Goal: Navigation & Orientation: Find specific page/section

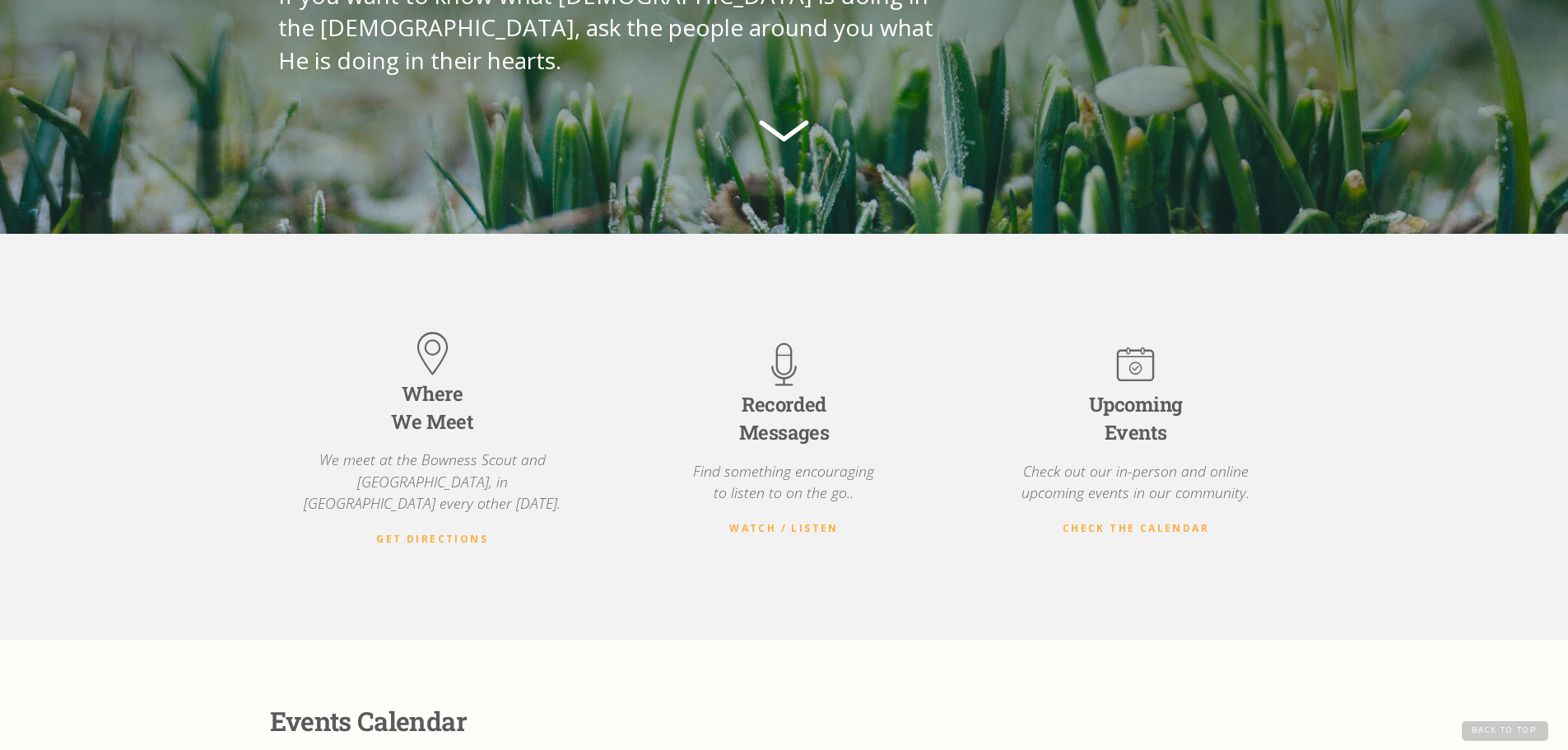
scroll to position [330, 0]
click at [440, 531] on strong "Get Directions" at bounding box center [432, 538] width 112 height 14
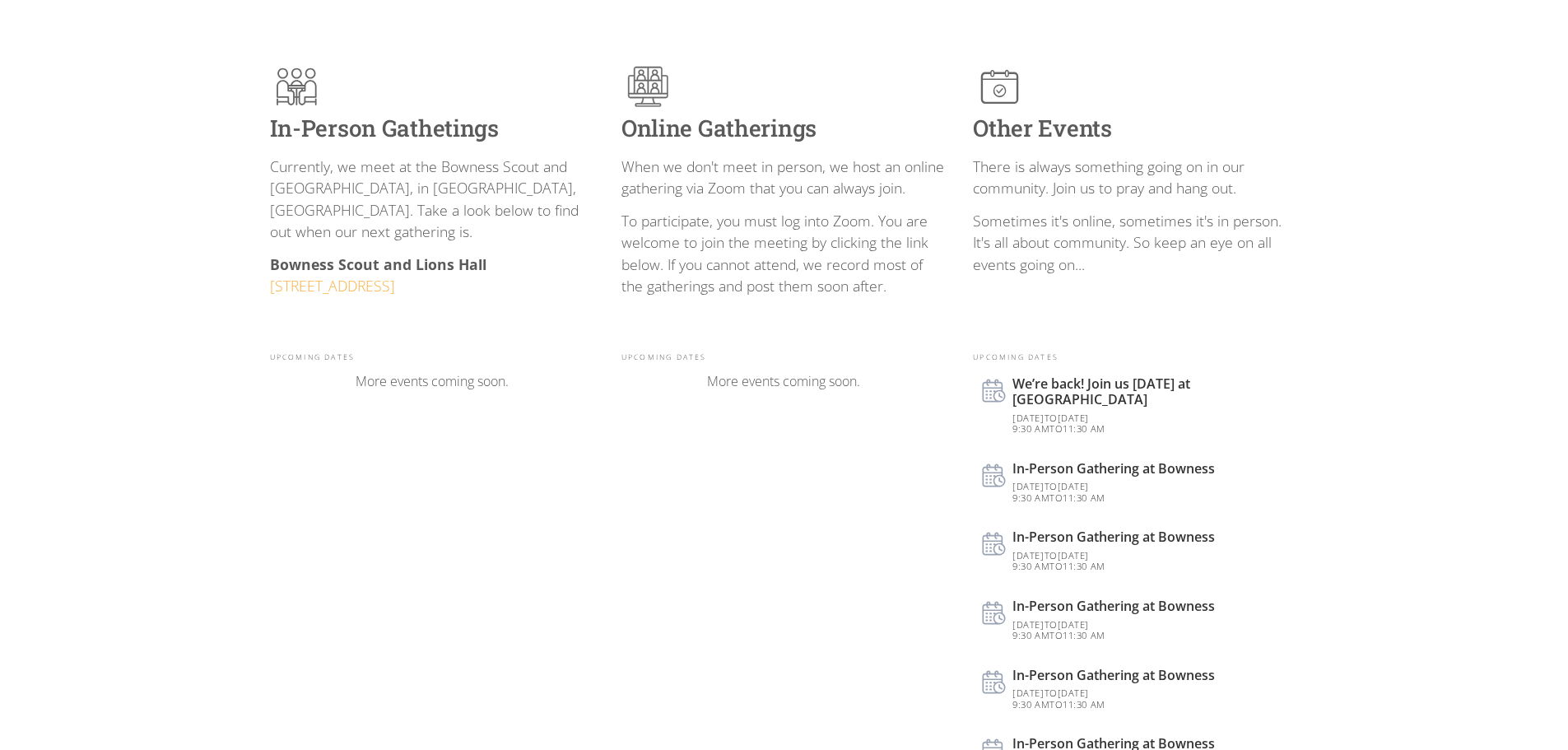
scroll to position [330, 0]
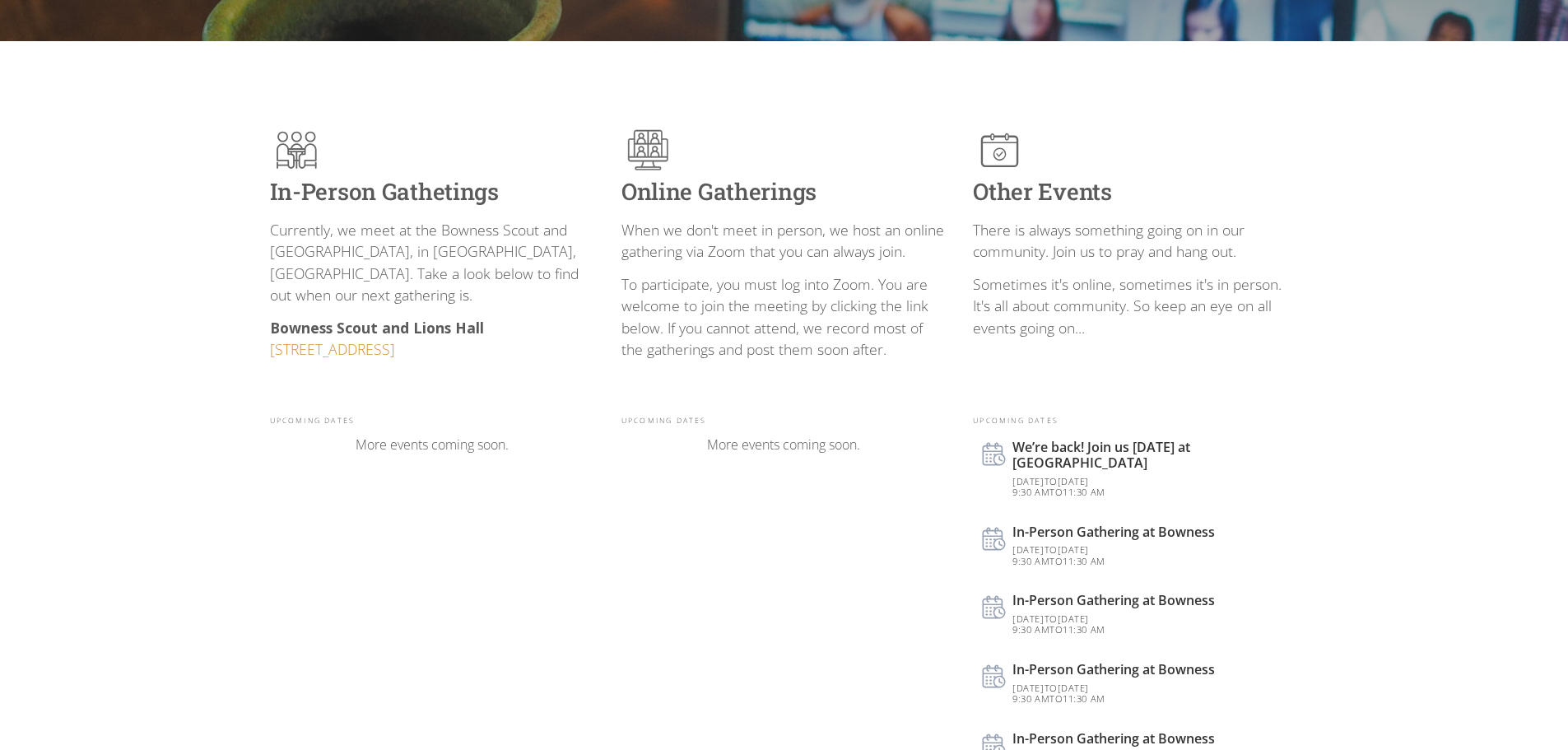
click at [395, 339] on link "[STREET_ADDRESS]" at bounding box center [332, 349] width 125 height 20
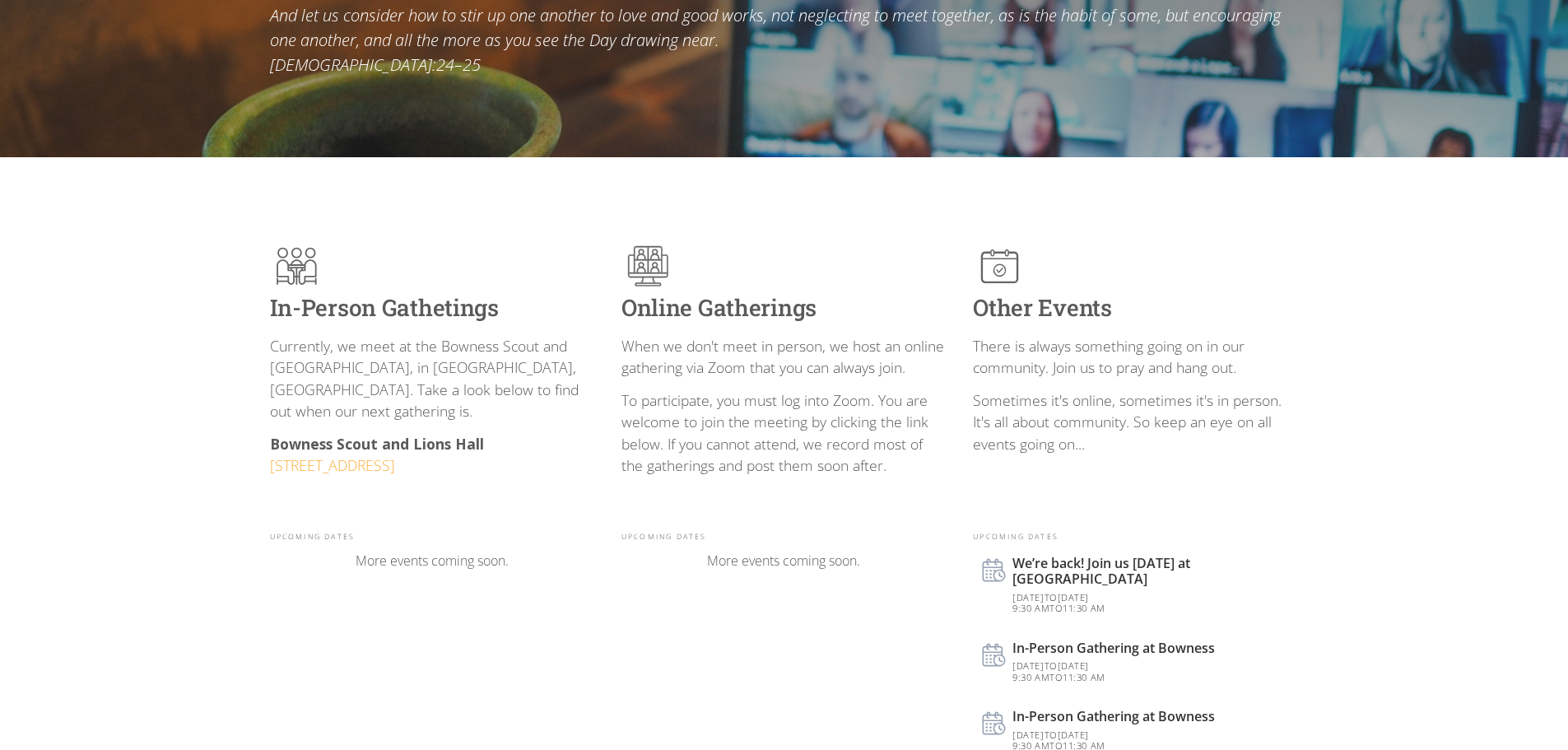
scroll to position [0, 0]
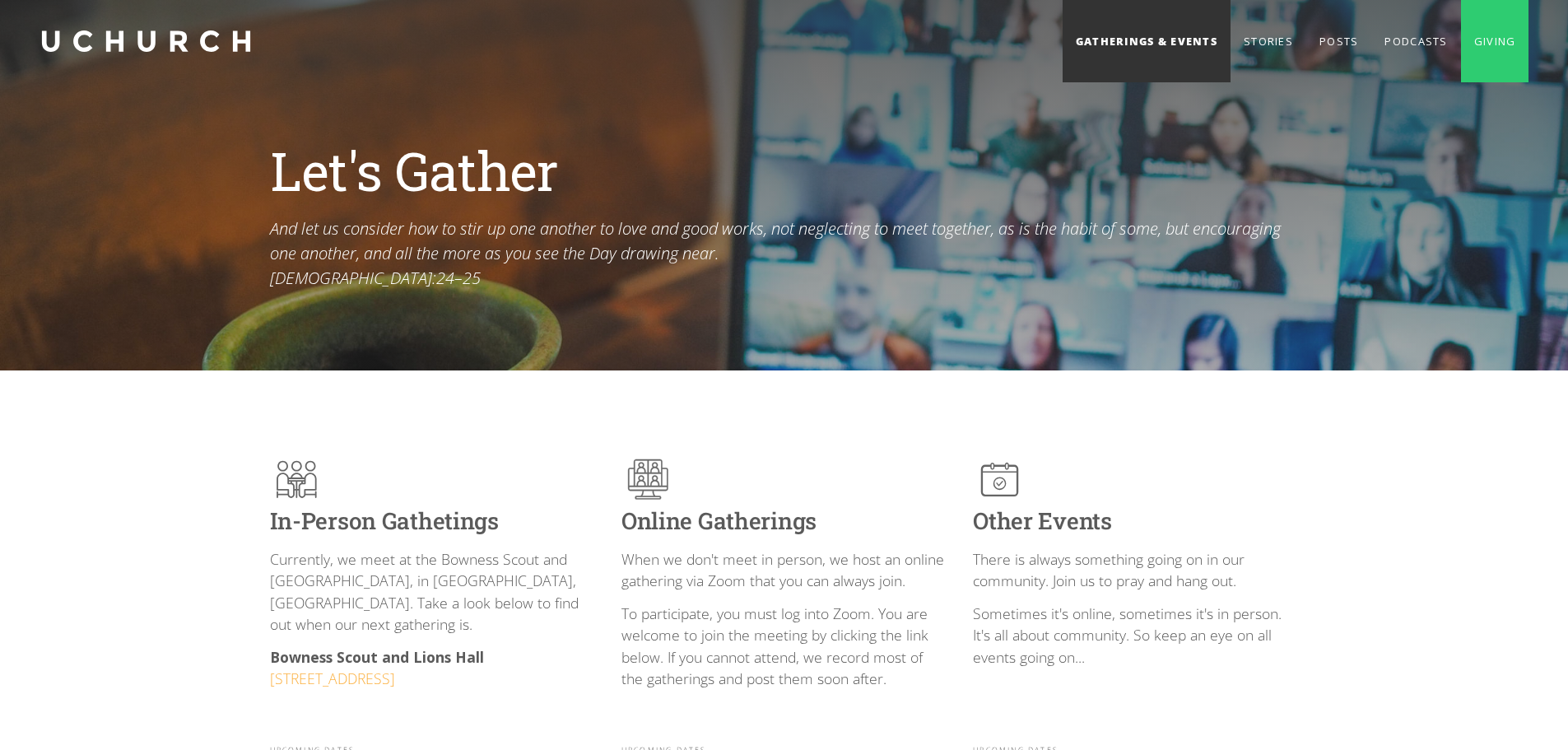
click at [1145, 42] on link "Gatherings & Events" at bounding box center [1147, 41] width 168 height 82
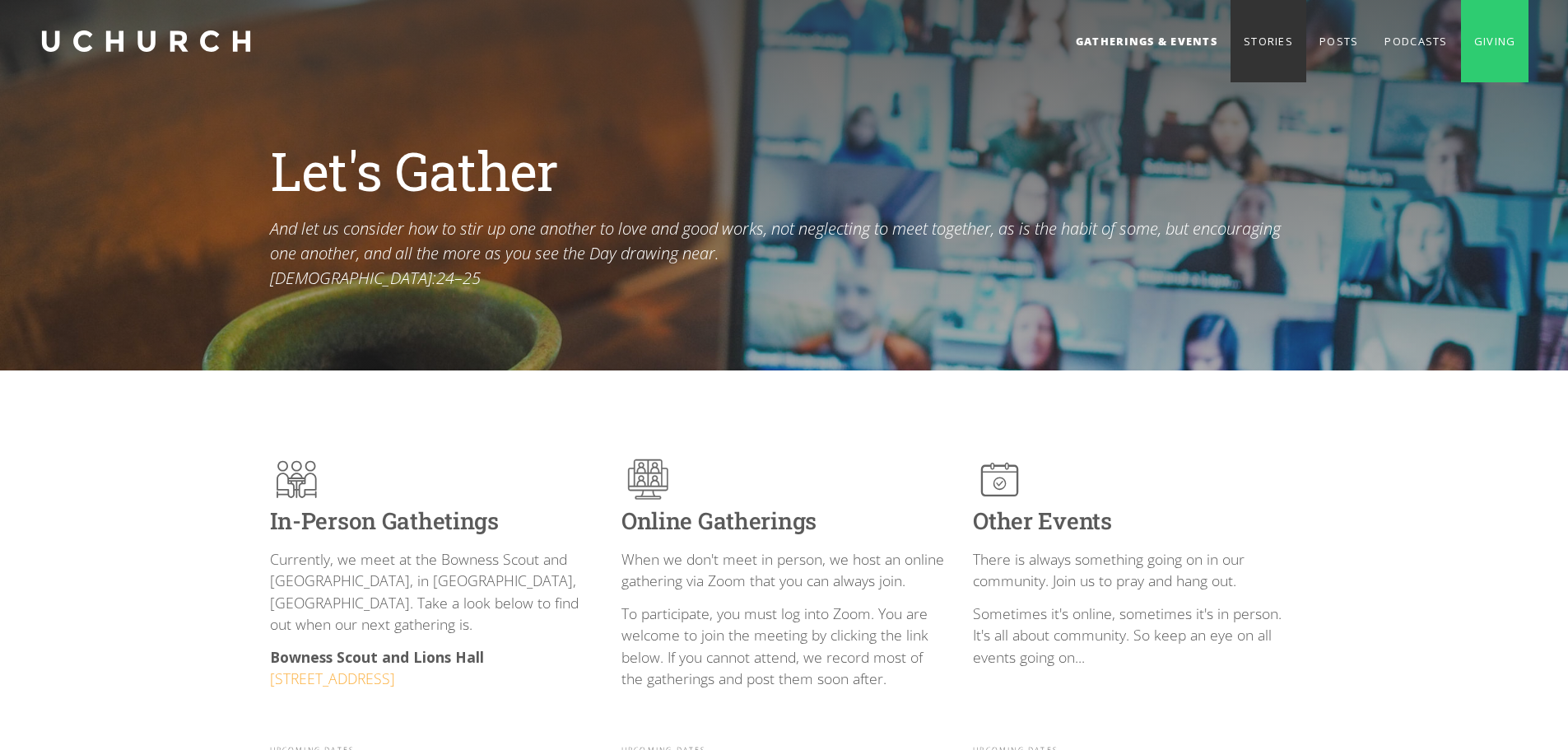
click at [1257, 39] on link "Stories" at bounding box center [1269, 41] width 76 height 82
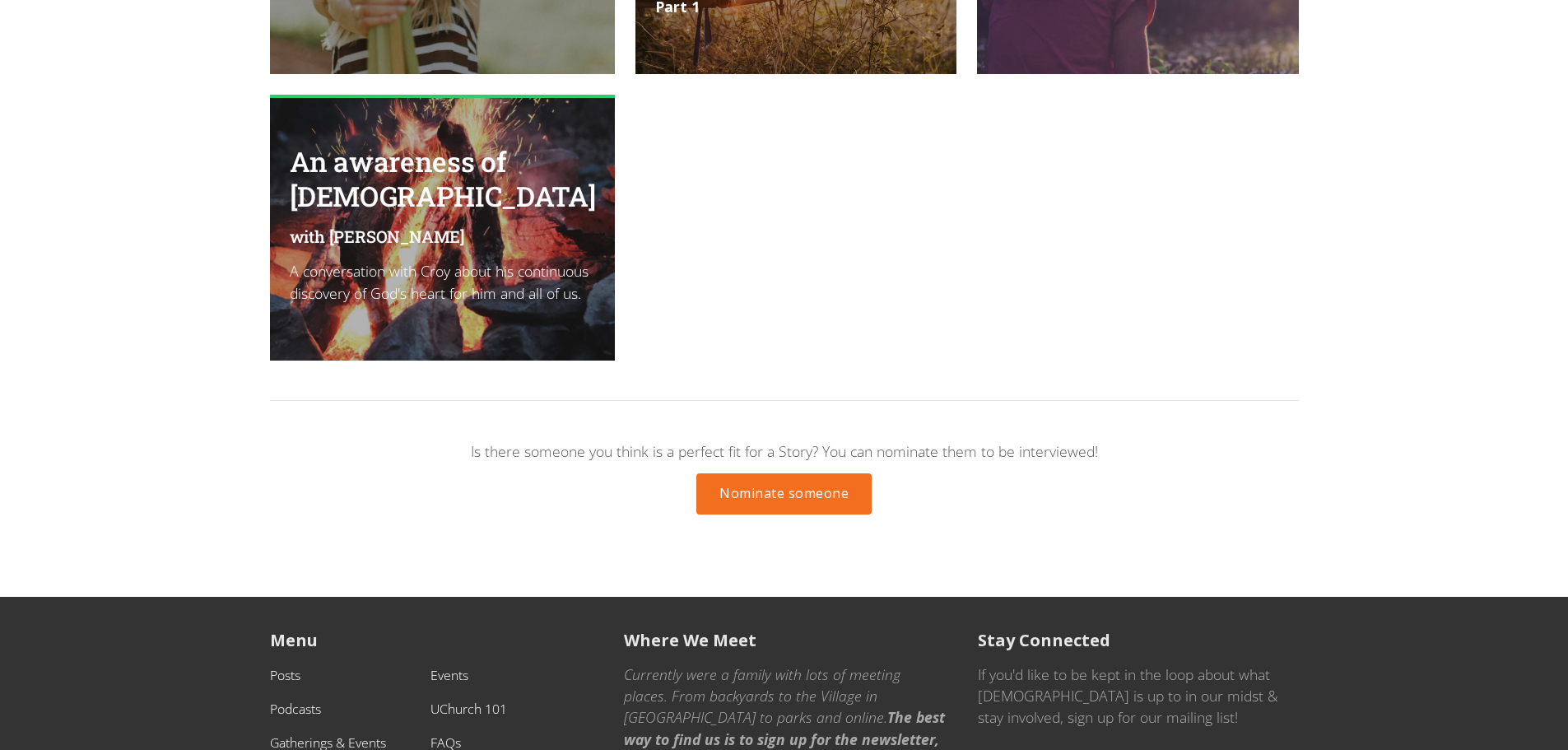
scroll to position [2706, 0]
